Goal: Information Seeking & Learning: Learn about a topic

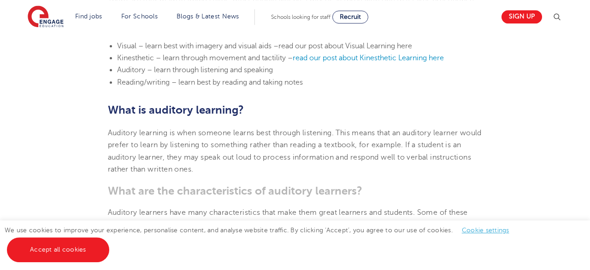
scroll to position [431, 0]
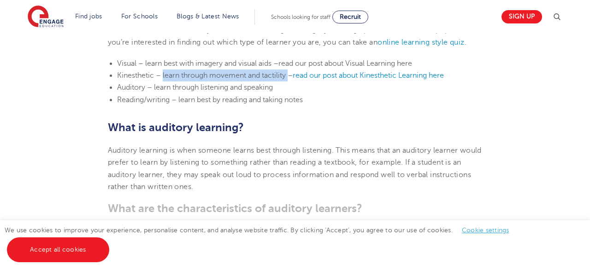
drag, startPoint x: 164, startPoint y: 75, endPoint x: 289, endPoint y: 77, distance: 125.8
click at [289, 77] on span "Kinesthetic – learn through movement and tactility –" at bounding box center [205, 75] width 176 height 8
copy span "learn through movement and tactility"
click at [282, 106] on li "Reading/writing – learn best by reading and taking notes" at bounding box center [299, 100] width 365 height 12
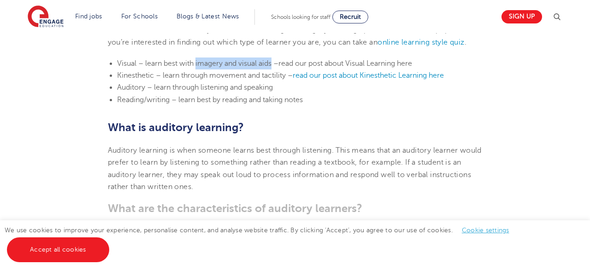
drag, startPoint x: 199, startPoint y: 64, endPoint x: 273, endPoint y: 64, distance: 74.6
click at [273, 64] on span "Visual – learn best with imagery and visual aids –" at bounding box center [197, 63] width 161 height 8
copy span "imagery and visual aids"
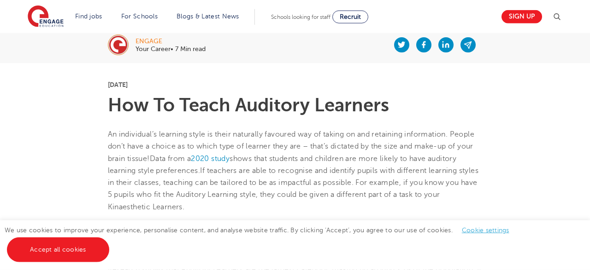
scroll to position [192, 0]
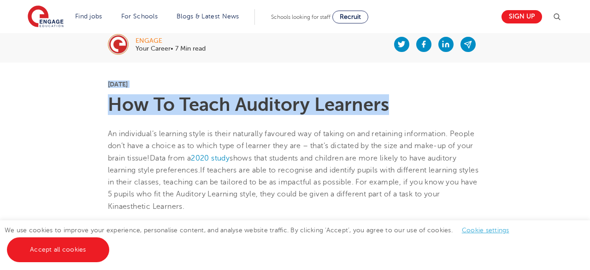
drag, startPoint x: 106, startPoint y: 84, endPoint x: 415, endPoint y: 115, distance: 310.7
copy section "[DATE] How To Teach Auditory Learners"
